Goal: Information Seeking & Learning: Check status

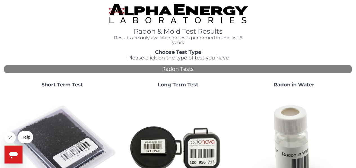
click at [73, 87] on strong "Short Term Test" at bounding box center [62, 85] width 42 height 6
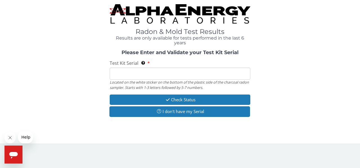
click at [360, 81] on div "Radon & Mold Test Results Results are only available for tests performed in the…" at bounding box center [180, 72] width 360 height 144
click at [169, 77] on input "Test Kit Serial Located on the white sticker on the bottom of the plastic side …" at bounding box center [180, 74] width 141 height 12
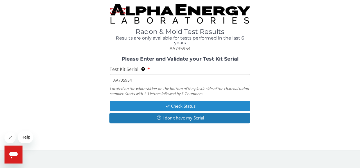
type input "AA735954"
click at [187, 105] on button "Check Status" at bounding box center [180, 106] width 141 height 10
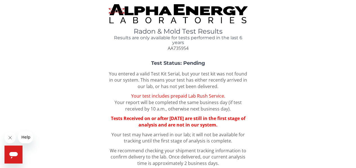
click at [161, 120] on span "Tests Received on or after [DATE] are still in the first stage of analysis and …" at bounding box center [178, 122] width 134 height 13
click at [170, 38] on h4 "Results are only available for tests performed in the last 6 years" at bounding box center [178, 40] width 139 height 10
click at [15, 153] on icon "Open messaging window" at bounding box center [13, 155] width 8 height 7
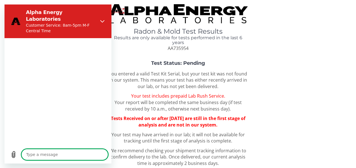
click at [152, 81] on p "You entered a valid Test Kit Serial, but your test kit was not found in our sys…" at bounding box center [178, 80] width 139 height 19
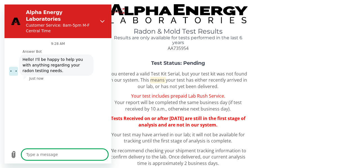
type textarea "x"
